Goal: Find specific page/section: Find specific page/section

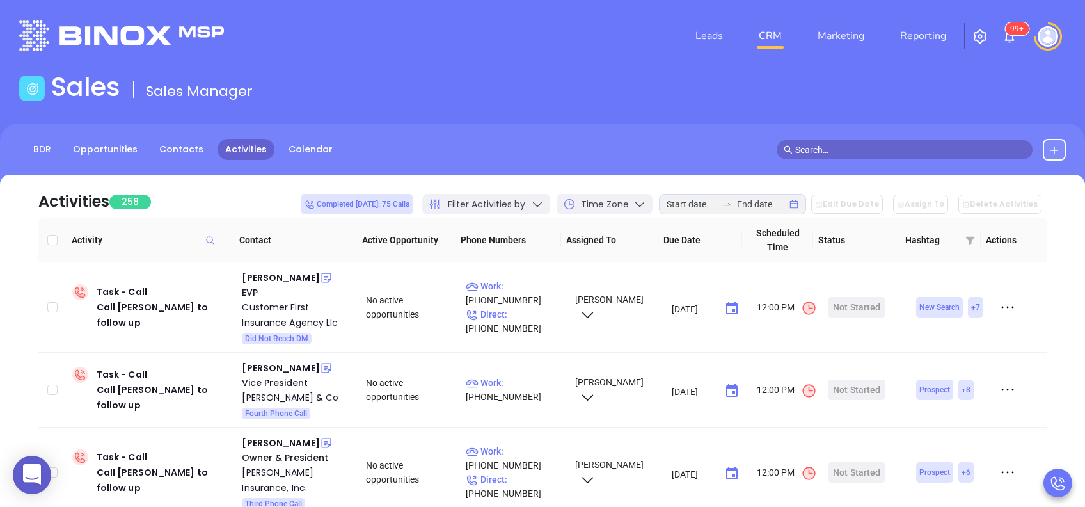
click at [726, 181] on div "Activities 258 Completed today: 75 Calls Filter Activities by Time Zone Edit Du…" at bounding box center [542, 196] width 1008 height 43
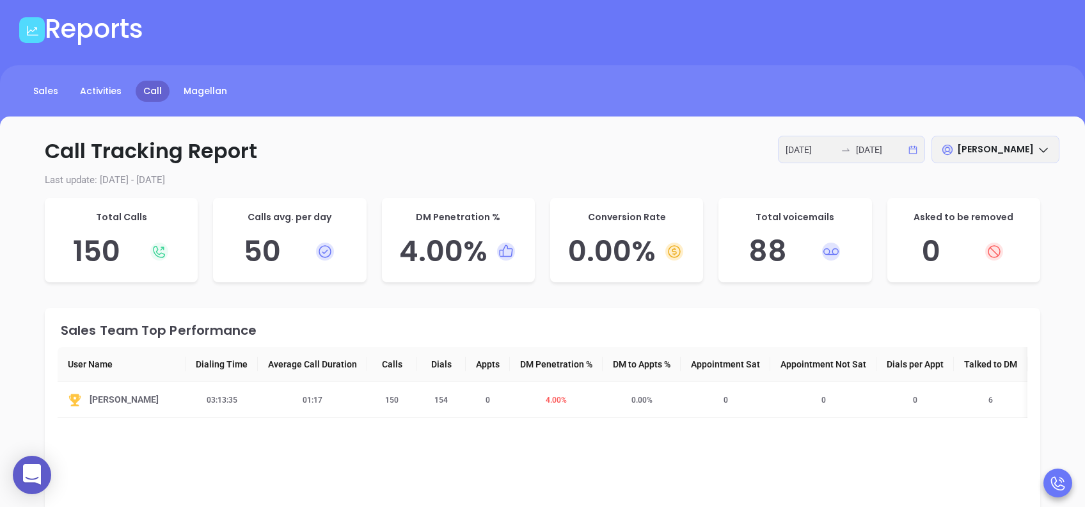
scroll to position [85, 0]
